Goal: Information Seeking & Learning: Learn about a topic

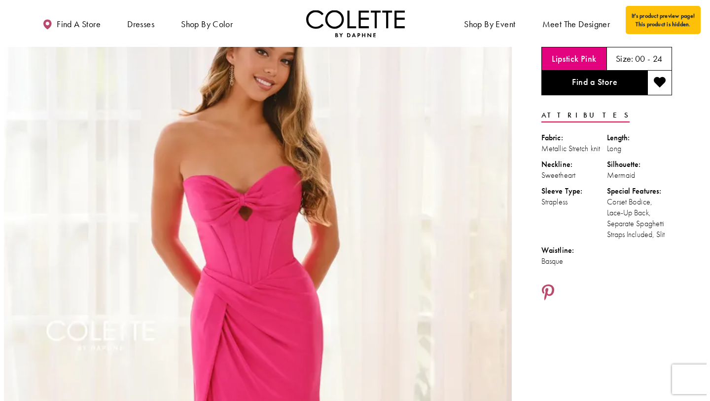
scroll to position [77, 0]
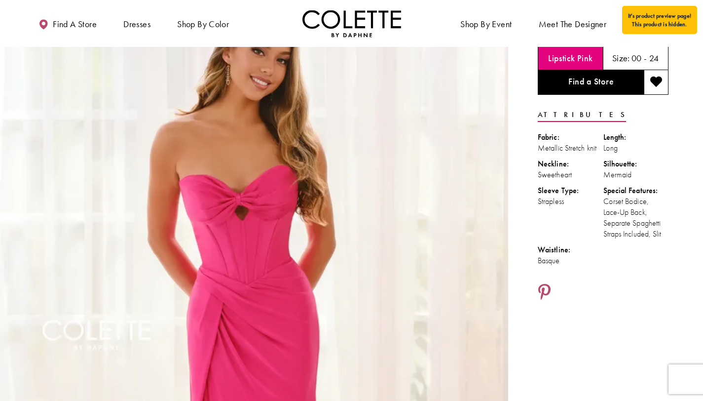
click at [269, 93] on img "Full size Style CL6179 Colette by Daphne #0 default Lipstick Pink frontface ver…" at bounding box center [254, 351] width 508 height 762
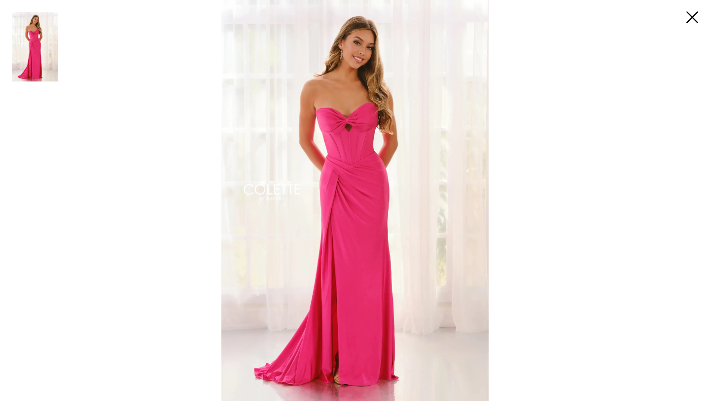
click at [269, 93] on div "Scroll List" at bounding box center [354, 200] width 375 height 401
click at [269, 93] on img "Scroll List" at bounding box center [354, 200] width 375 height 401
